Goal: Task Accomplishment & Management: Complete application form

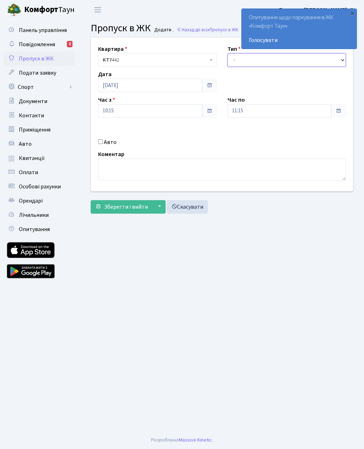
click at [291, 61] on select "- Доставка Таксі Гості Сервіс" at bounding box center [287, 60] width 119 height 14
select select "3"
click at [274, 114] on input "11:15" at bounding box center [280, 111] width 104 height 14
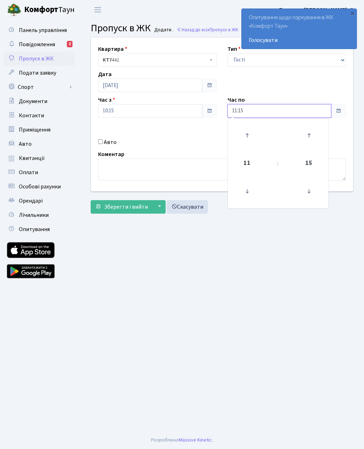
click at [251, 137] on icon at bounding box center [247, 135] width 19 height 19
click at [252, 139] on icon at bounding box center [247, 135] width 19 height 19
click at [249, 138] on icon at bounding box center [247, 135] width 19 height 19
click at [250, 140] on icon at bounding box center [247, 135] width 19 height 19
click at [250, 138] on icon at bounding box center [247, 135] width 19 height 19
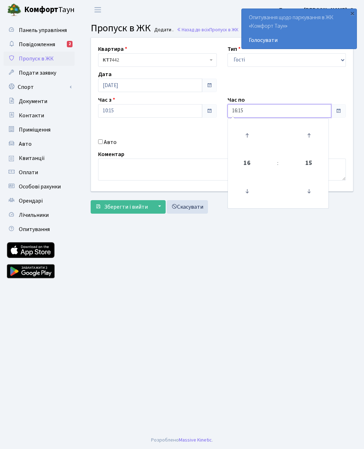
click at [248, 135] on icon at bounding box center [247, 135] width 19 height 19
click at [246, 137] on icon at bounding box center [247, 135] width 19 height 19
click at [248, 136] on icon at bounding box center [247, 135] width 19 height 19
click at [247, 135] on icon at bounding box center [247, 135] width 19 height 19
click at [249, 132] on icon at bounding box center [247, 135] width 19 height 19
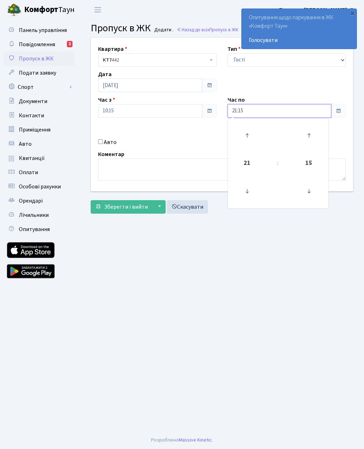
click at [246, 134] on icon at bounding box center [247, 135] width 19 height 19
type input "22:15"
click at [99, 139] on input "Авто" at bounding box center [100, 141] width 5 height 5
checkbox input "true"
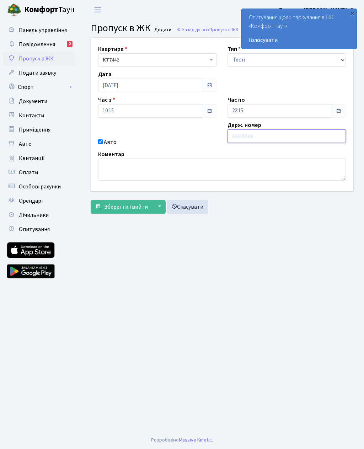
click at [268, 136] on input "text" at bounding box center [287, 137] width 119 height 14
paste input "Ка6371ет"
type input "Ка6371ет"
click at [133, 207] on span "Зберегти і вийти" at bounding box center [126, 207] width 44 height 8
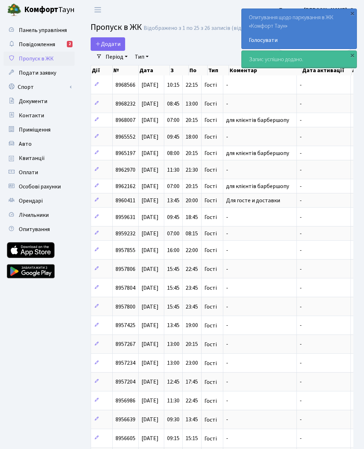
select select "25"
